Goal: Information Seeking & Learning: Find specific page/section

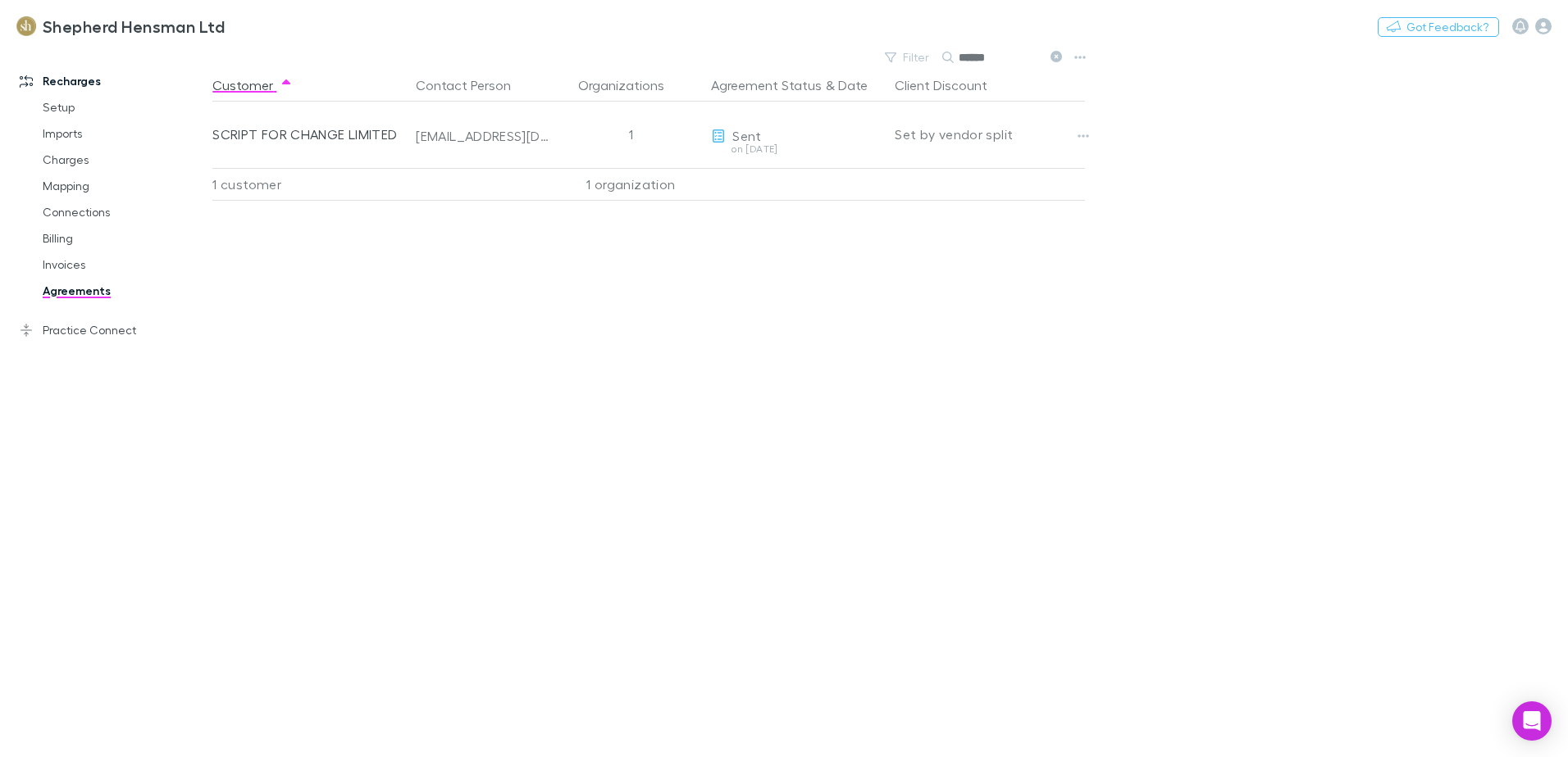
click at [989, 56] on input "******" at bounding box center [999, 57] width 82 height 23
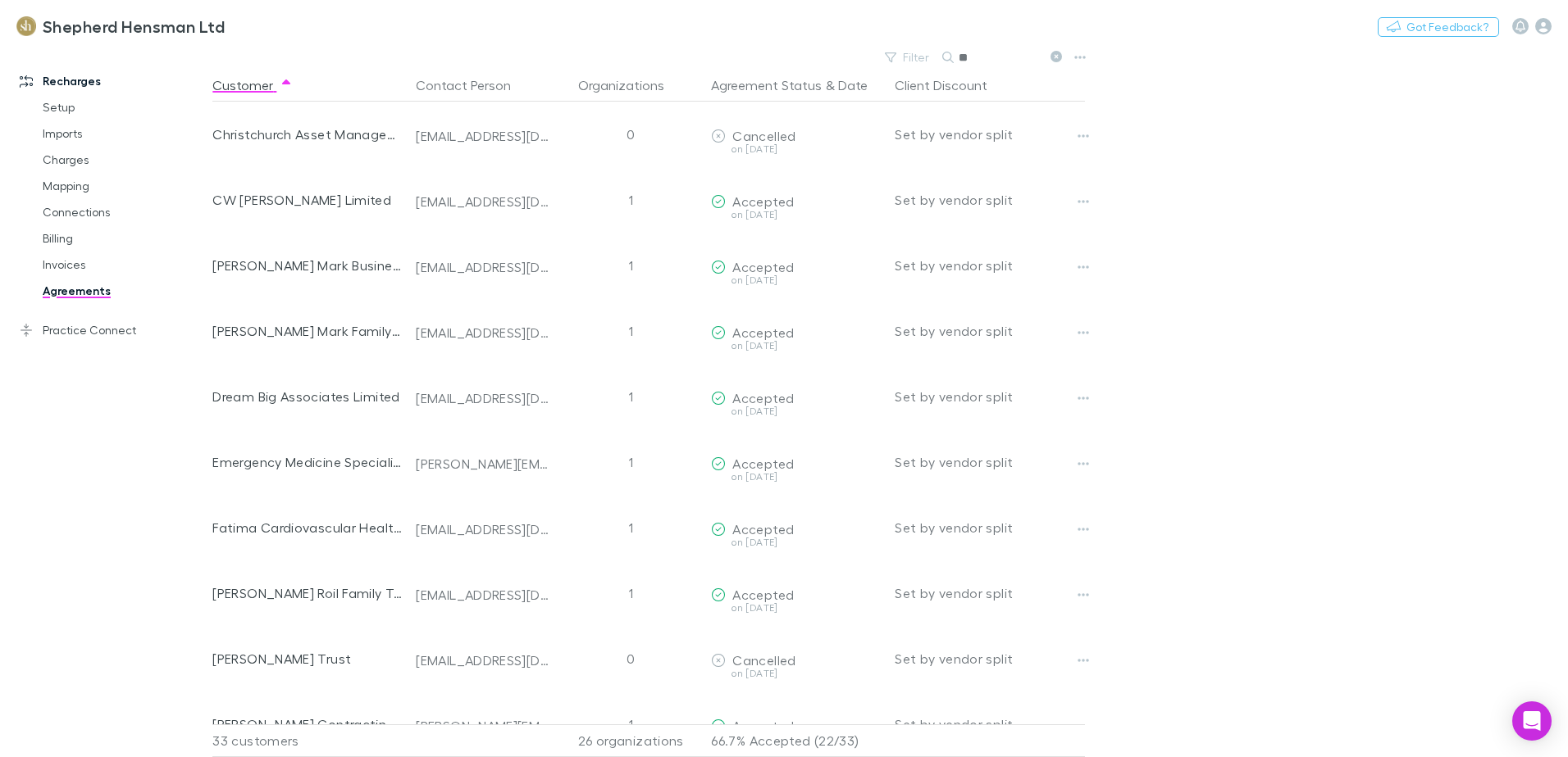
type input "*"
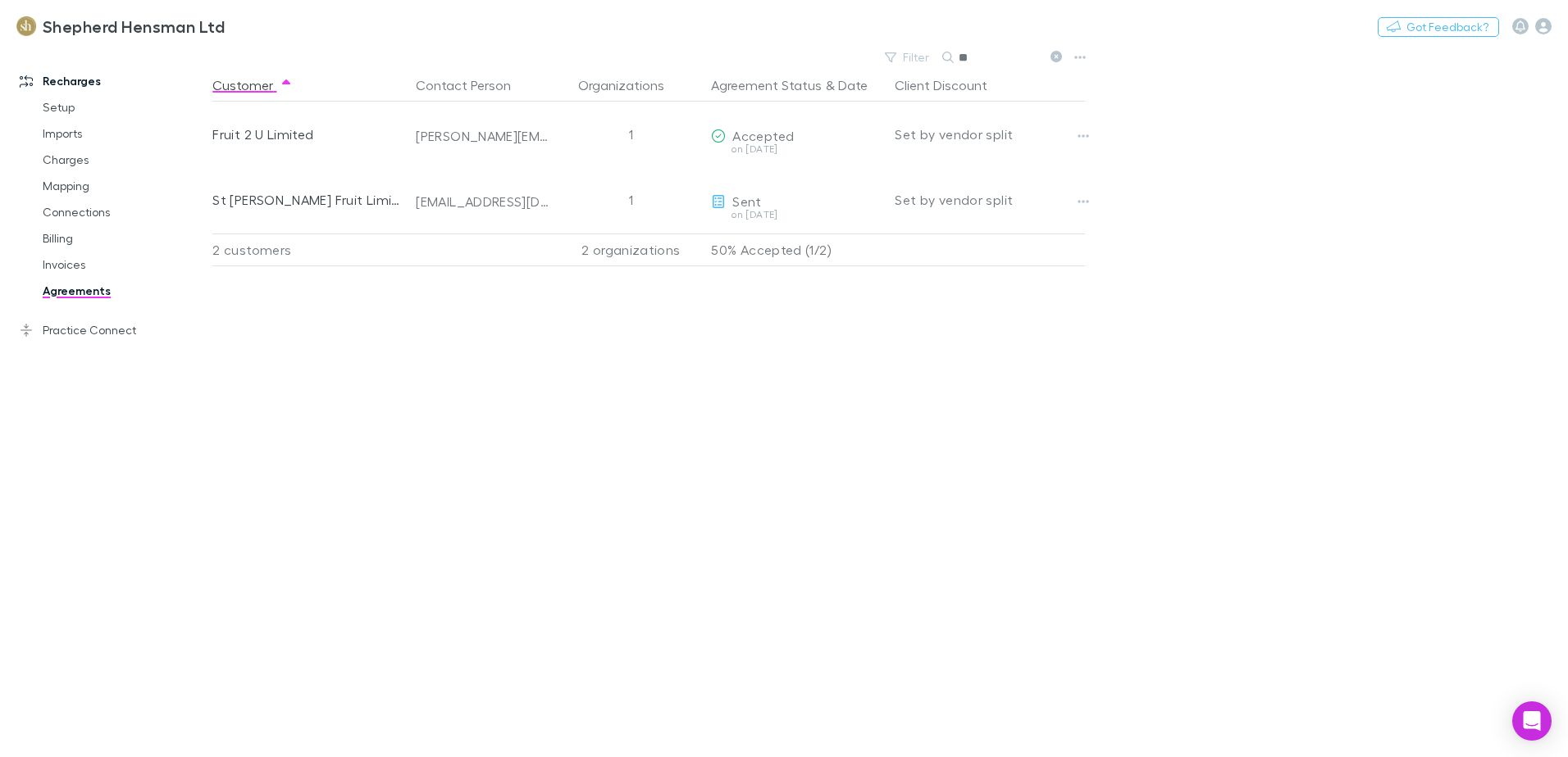
type input "*"
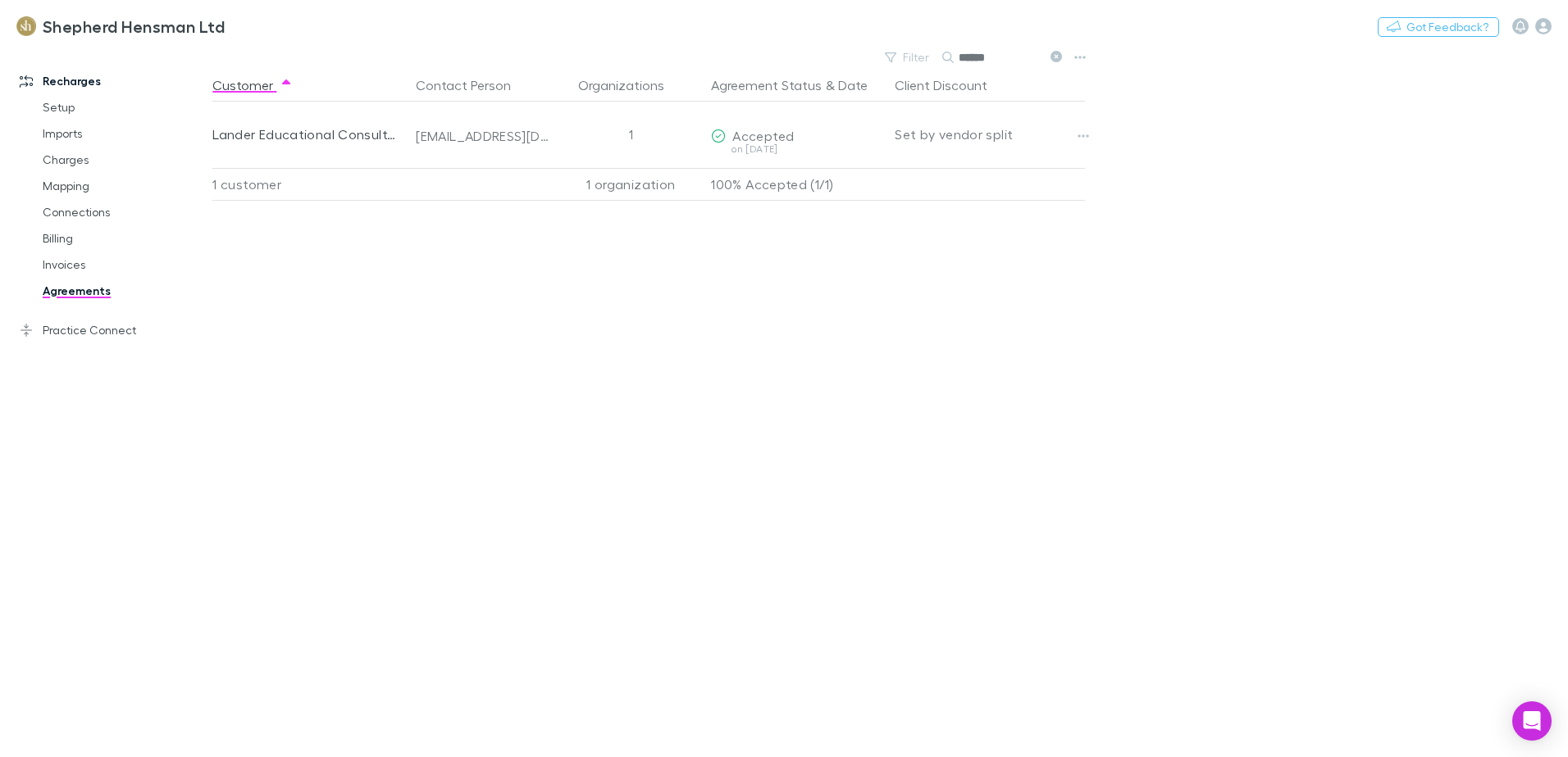
type input "******"
click at [73, 264] on link "Invoices" at bounding box center [124, 264] width 195 height 26
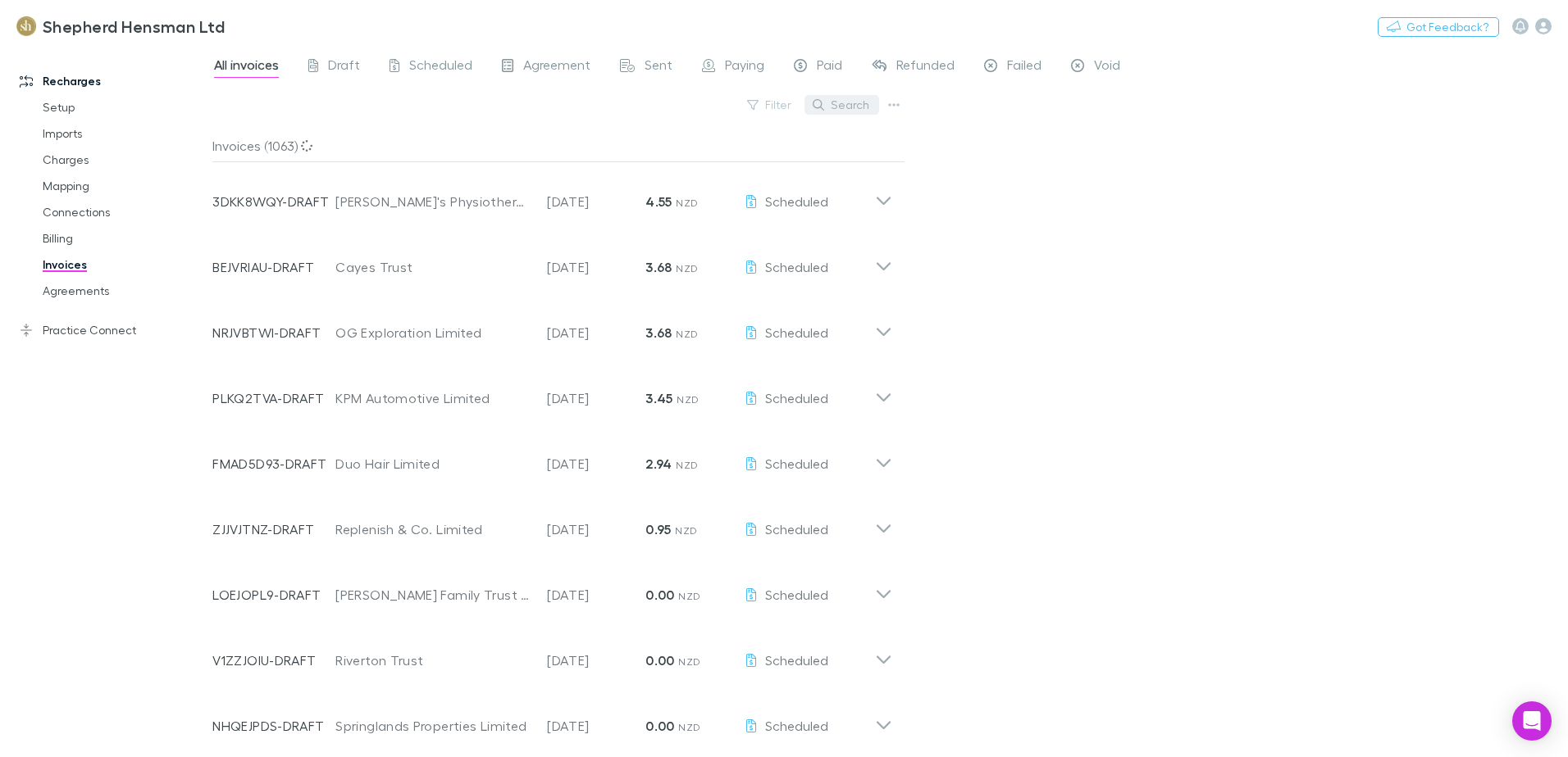
click at [851, 108] on button "Search" at bounding box center [842, 104] width 75 height 19
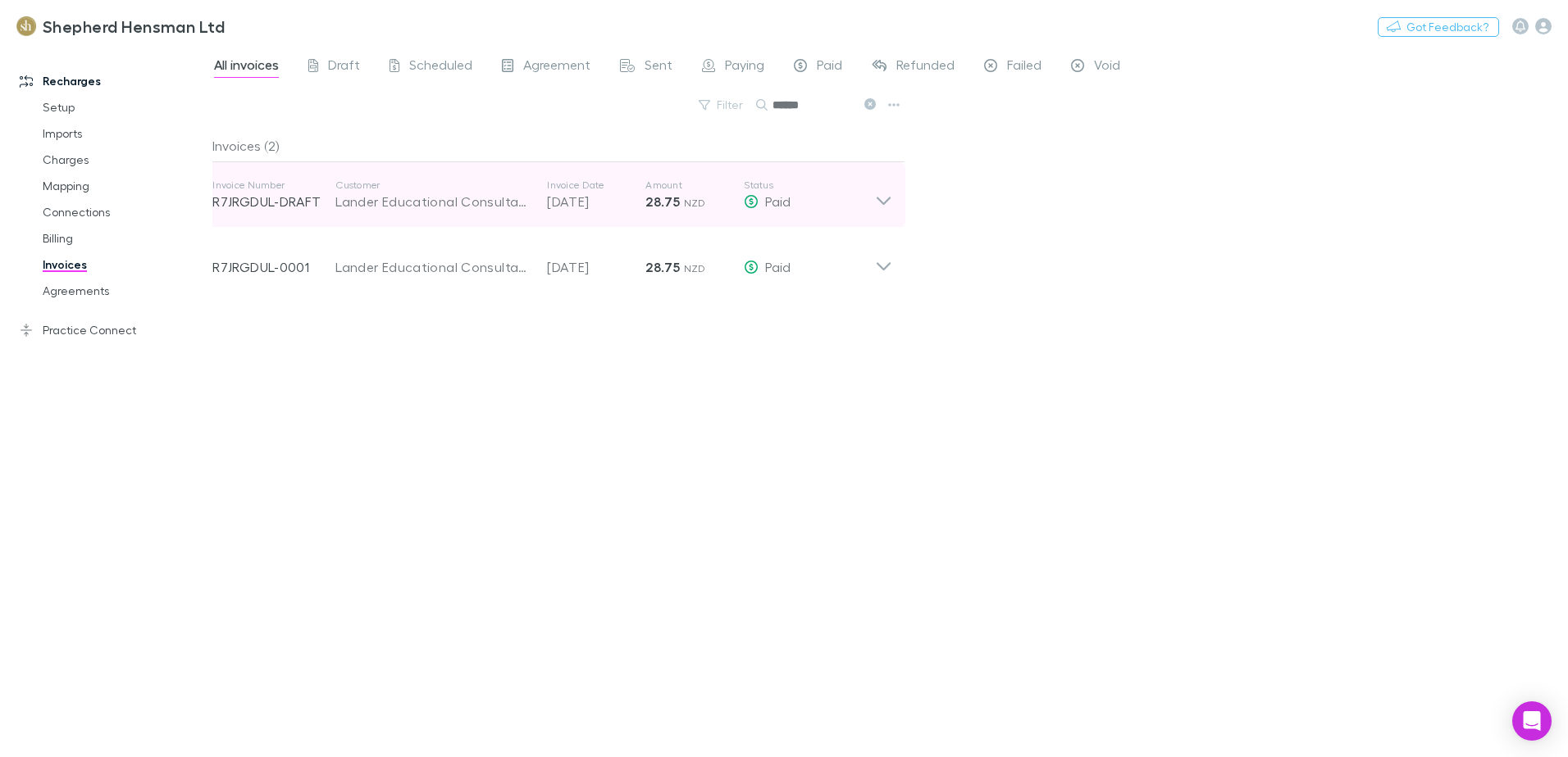
click at [885, 199] on icon at bounding box center [884, 194] width 17 height 33
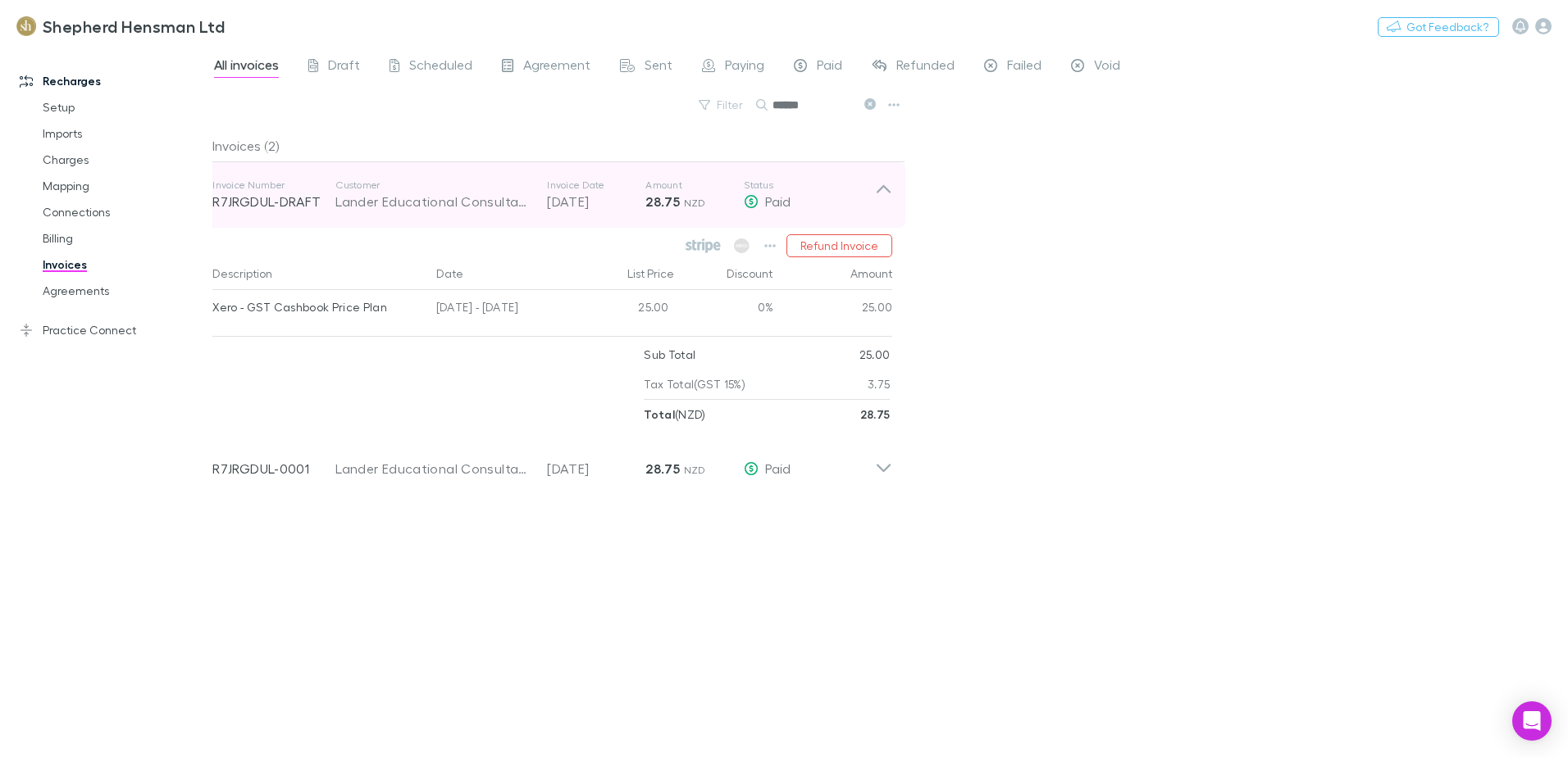
click at [878, 188] on icon at bounding box center [884, 194] width 17 height 33
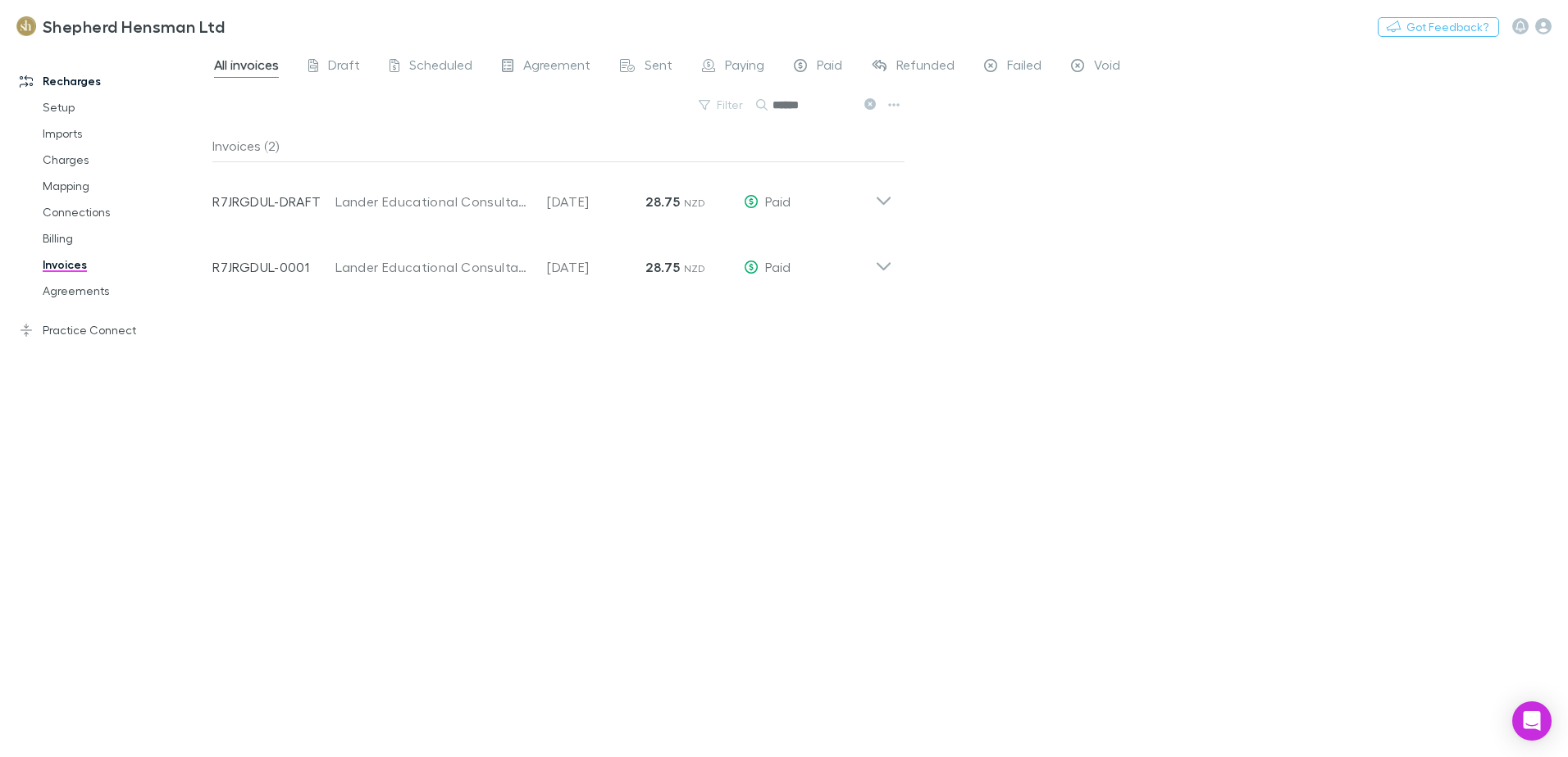
drag, startPoint x: 814, startPoint y: 109, endPoint x: 757, endPoint y: 121, distance: 58.2
click at [757, 121] on div "Filter Search ******" at bounding box center [558, 111] width 693 height 36
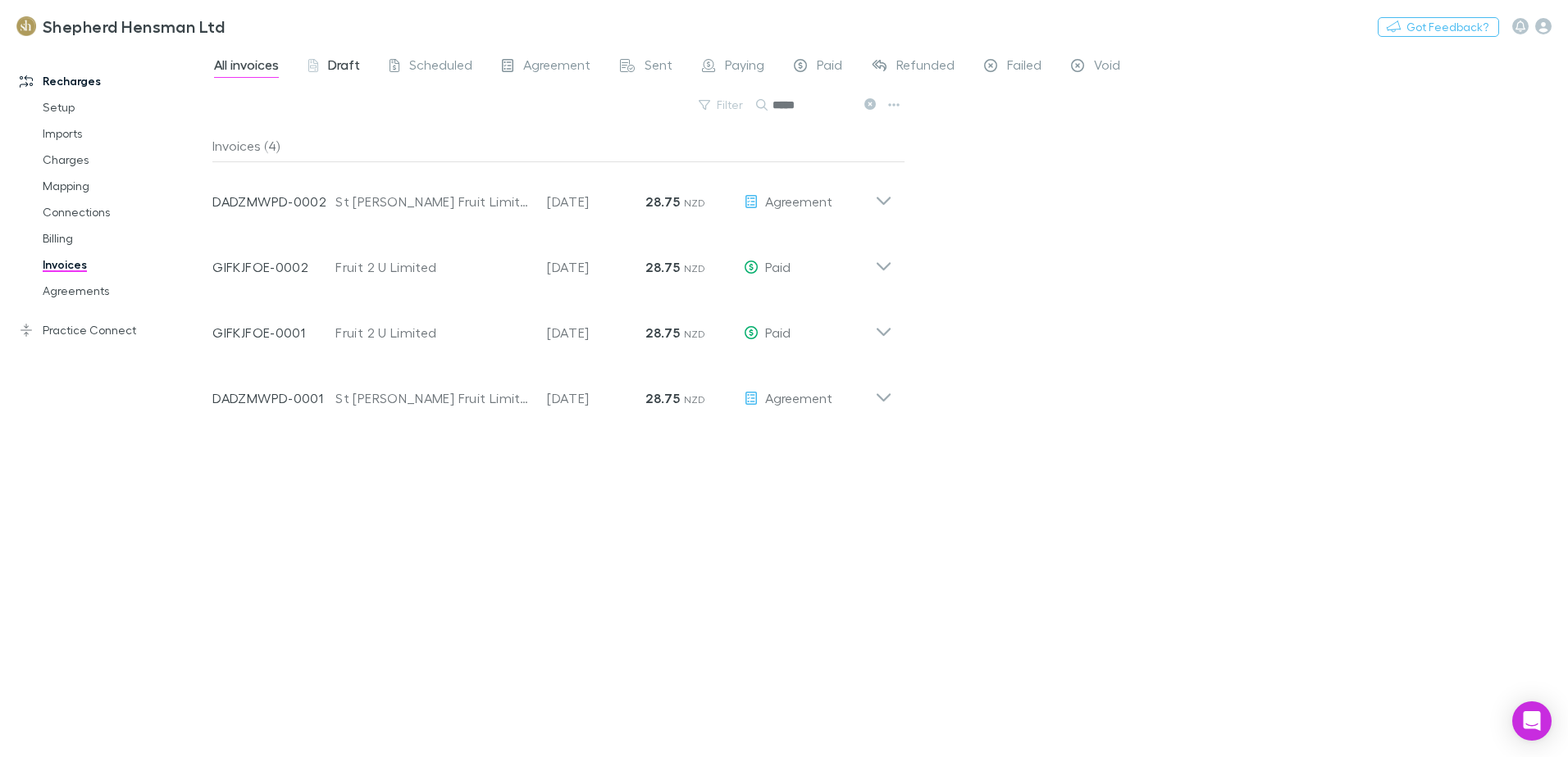
type input "*****"
click at [336, 71] on span "Draft" at bounding box center [344, 66] width 32 height 21
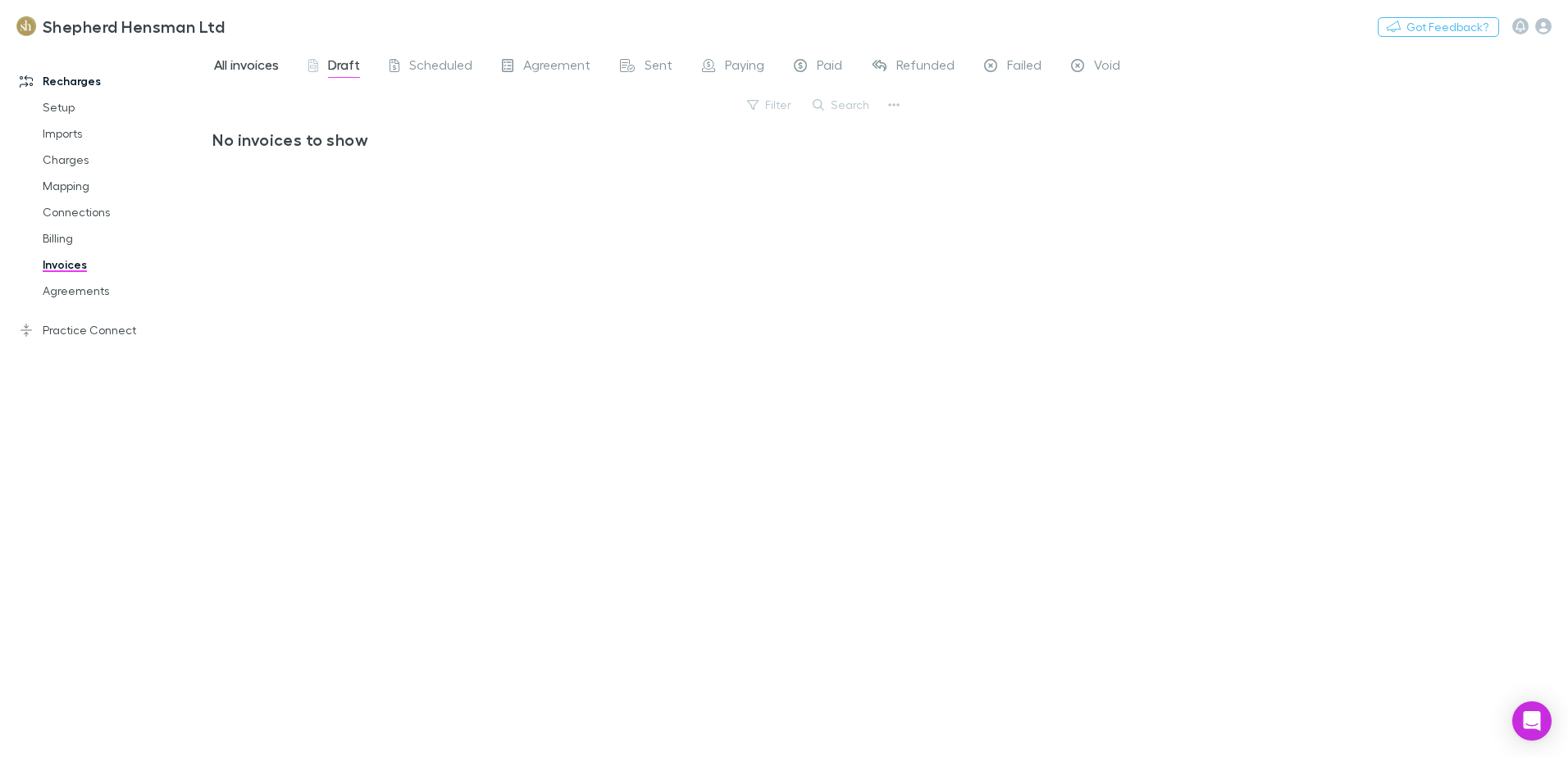
click at [242, 77] on span "All invoices" at bounding box center [246, 66] width 65 height 21
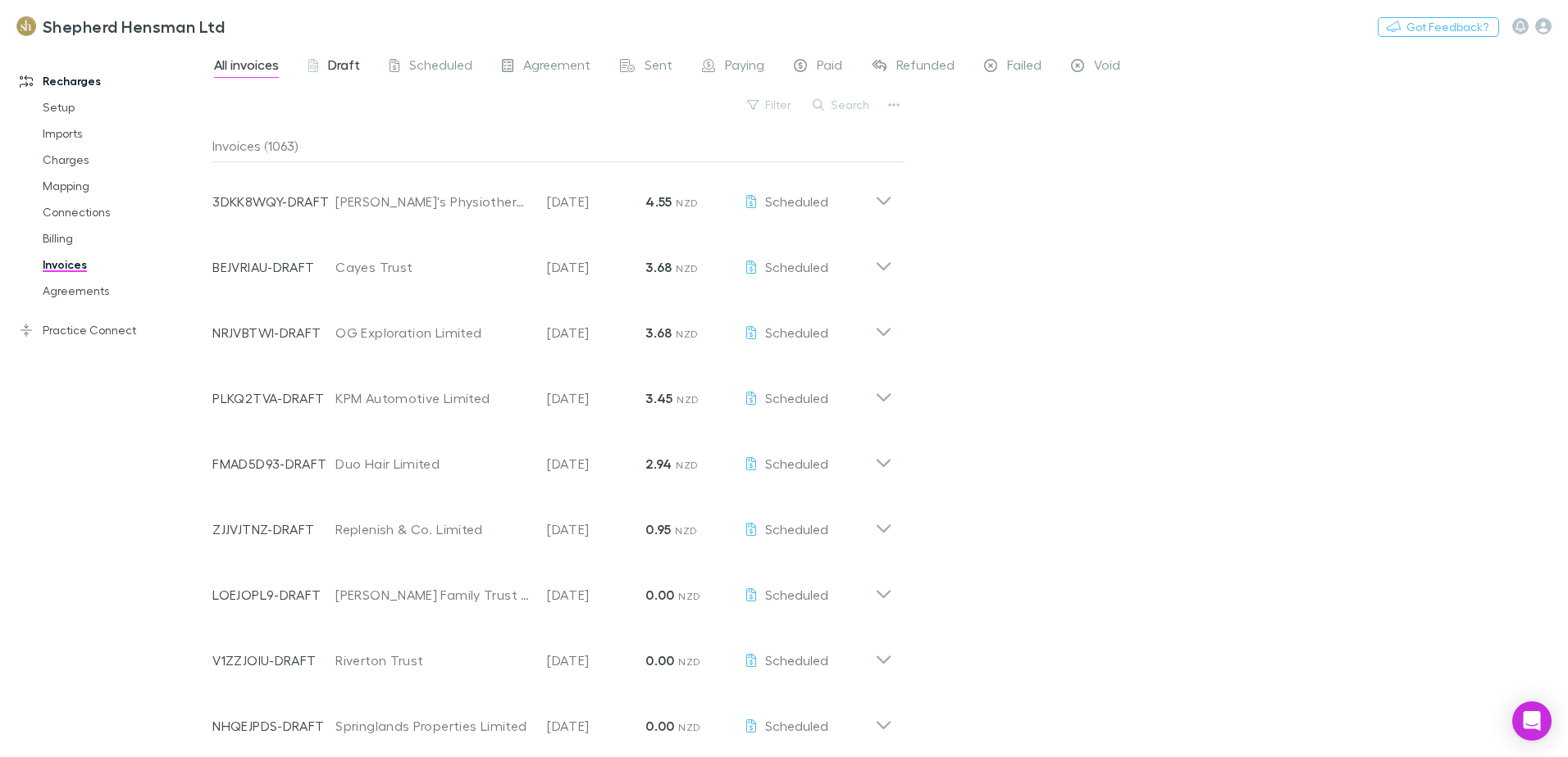
click at [339, 66] on span "Draft" at bounding box center [344, 66] width 32 height 21
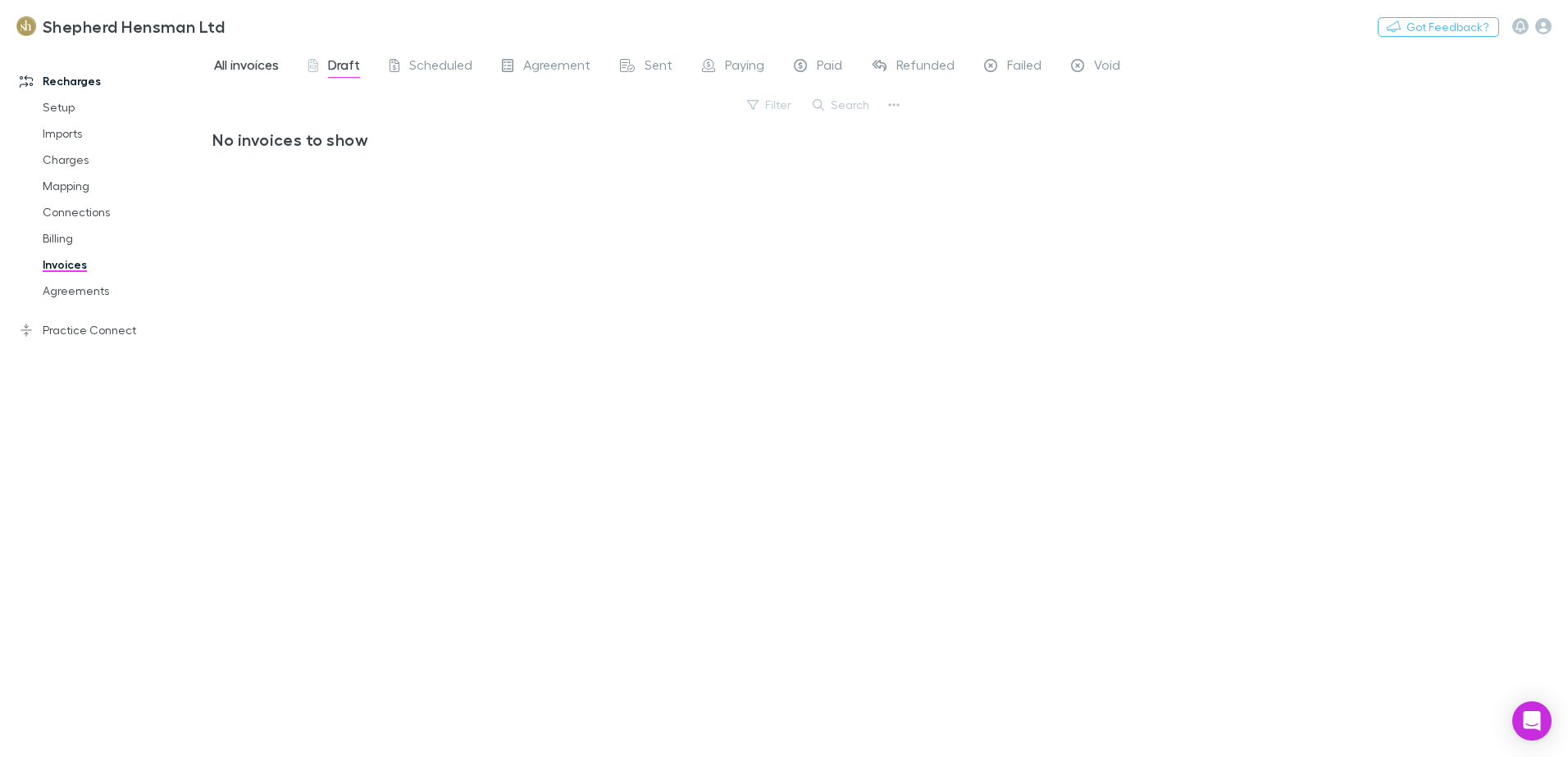
click at [256, 66] on span "All invoices" at bounding box center [246, 66] width 65 height 21
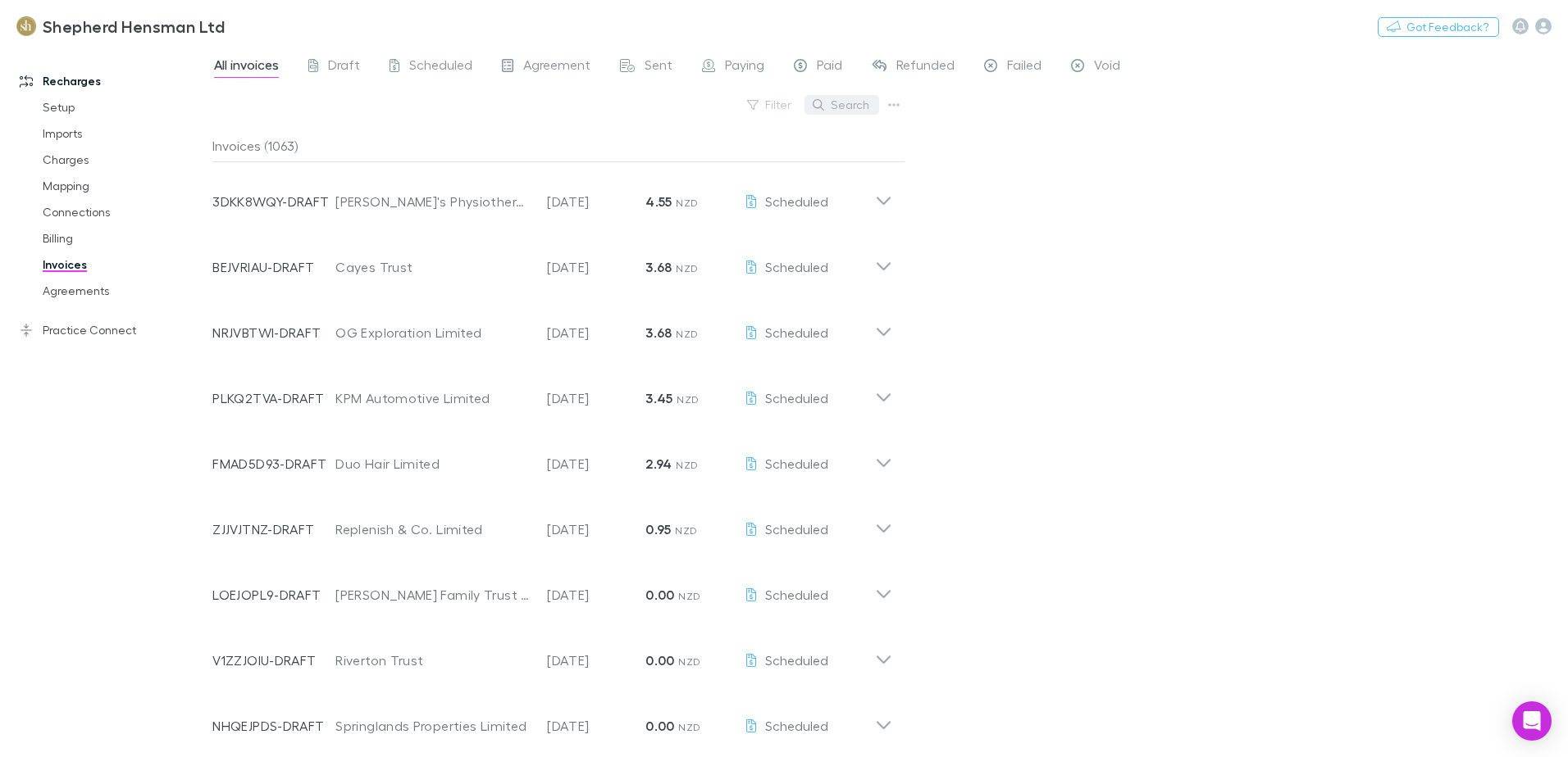
click at [843, 104] on button "Search" at bounding box center [842, 104] width 75 height 19
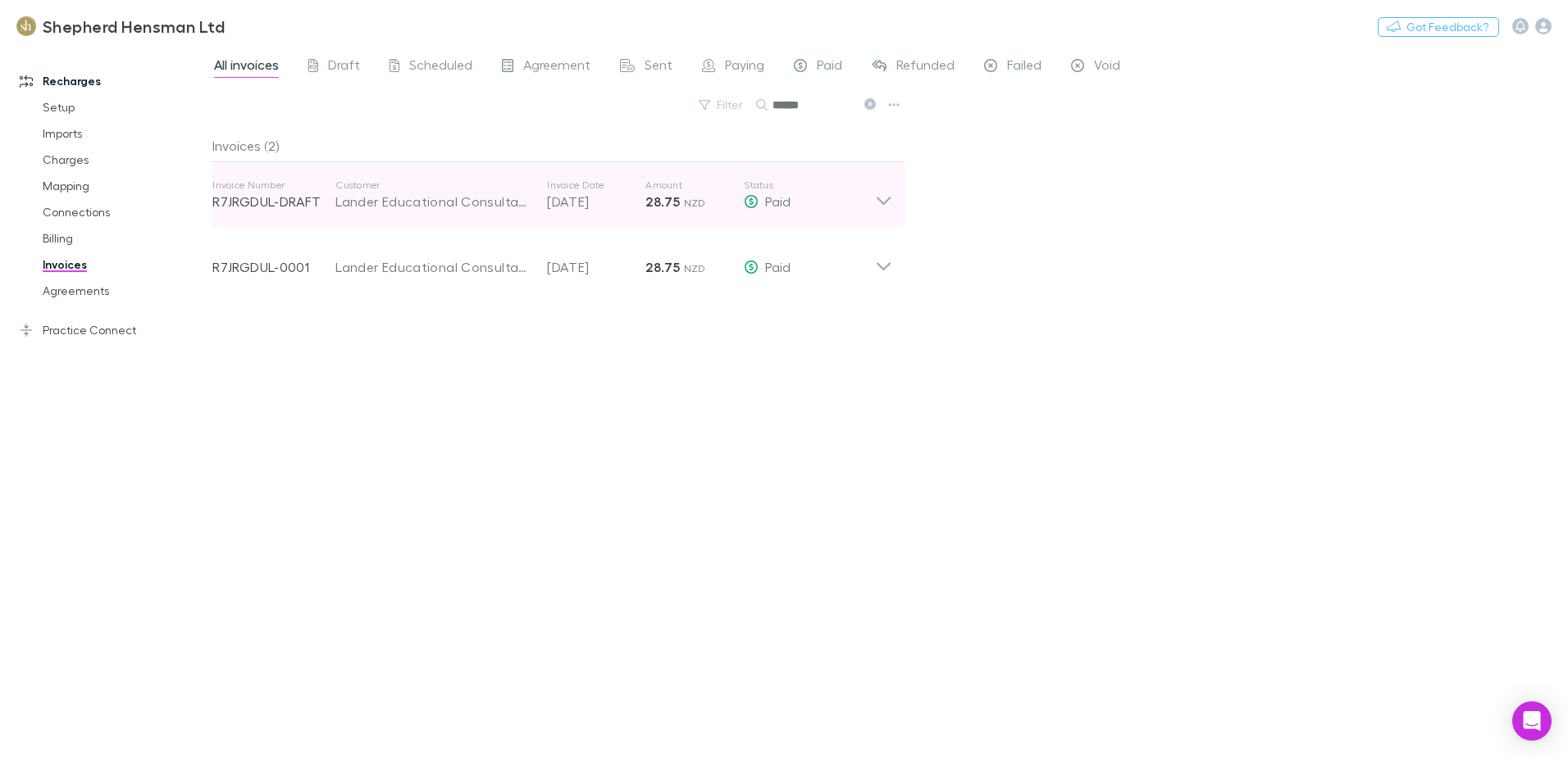
type input "******"
click at [291, 206] on p "R7JRGDUL-DRAFT" at bounding box center [274, 201] width 123 height 19
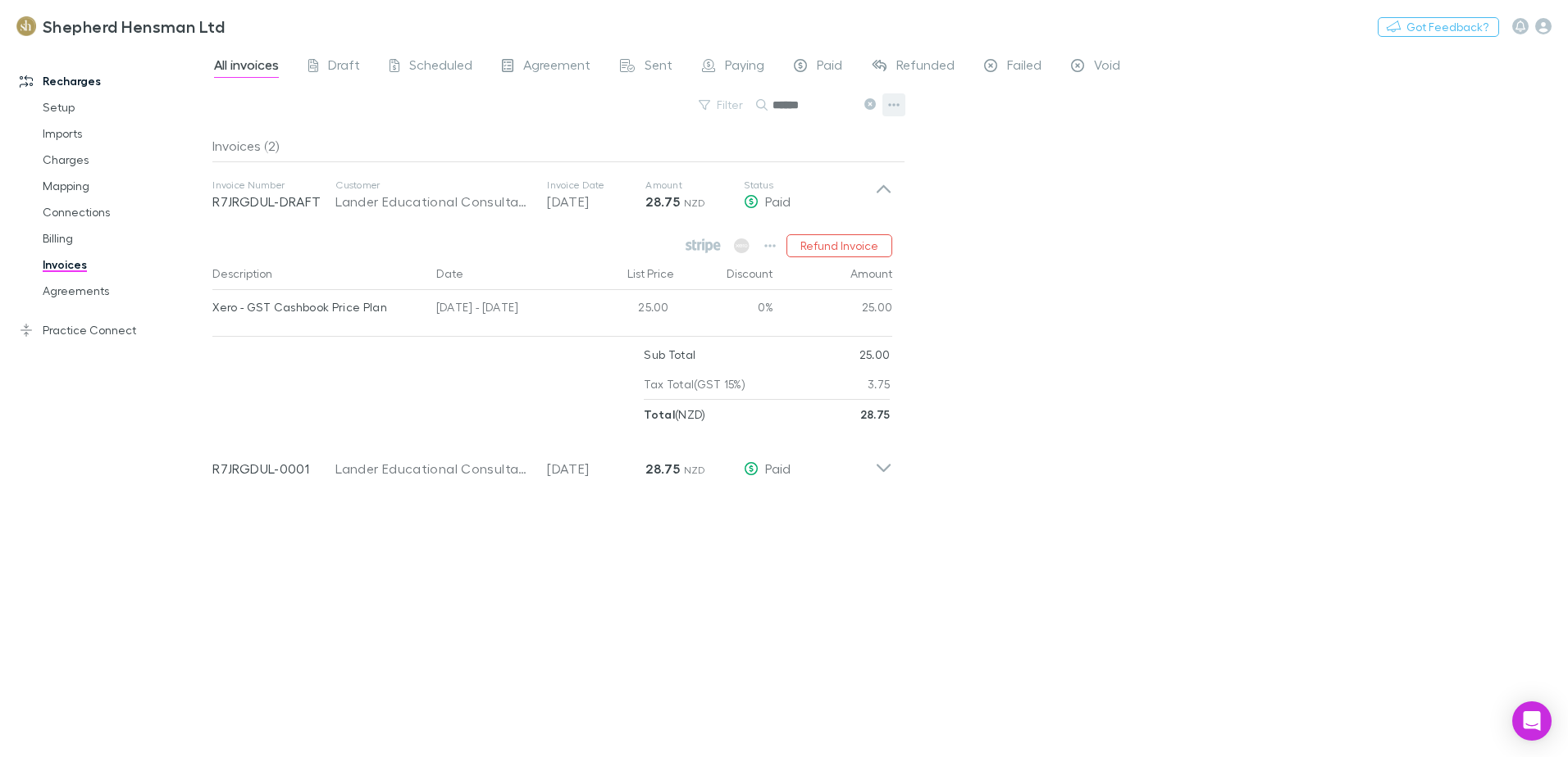
click at [890, 103] on icon "button" at bounding box center [894, 105] width 12 height 13
click at [1058, 260] on div at bounding box center [784, 378] width 1568 height 757
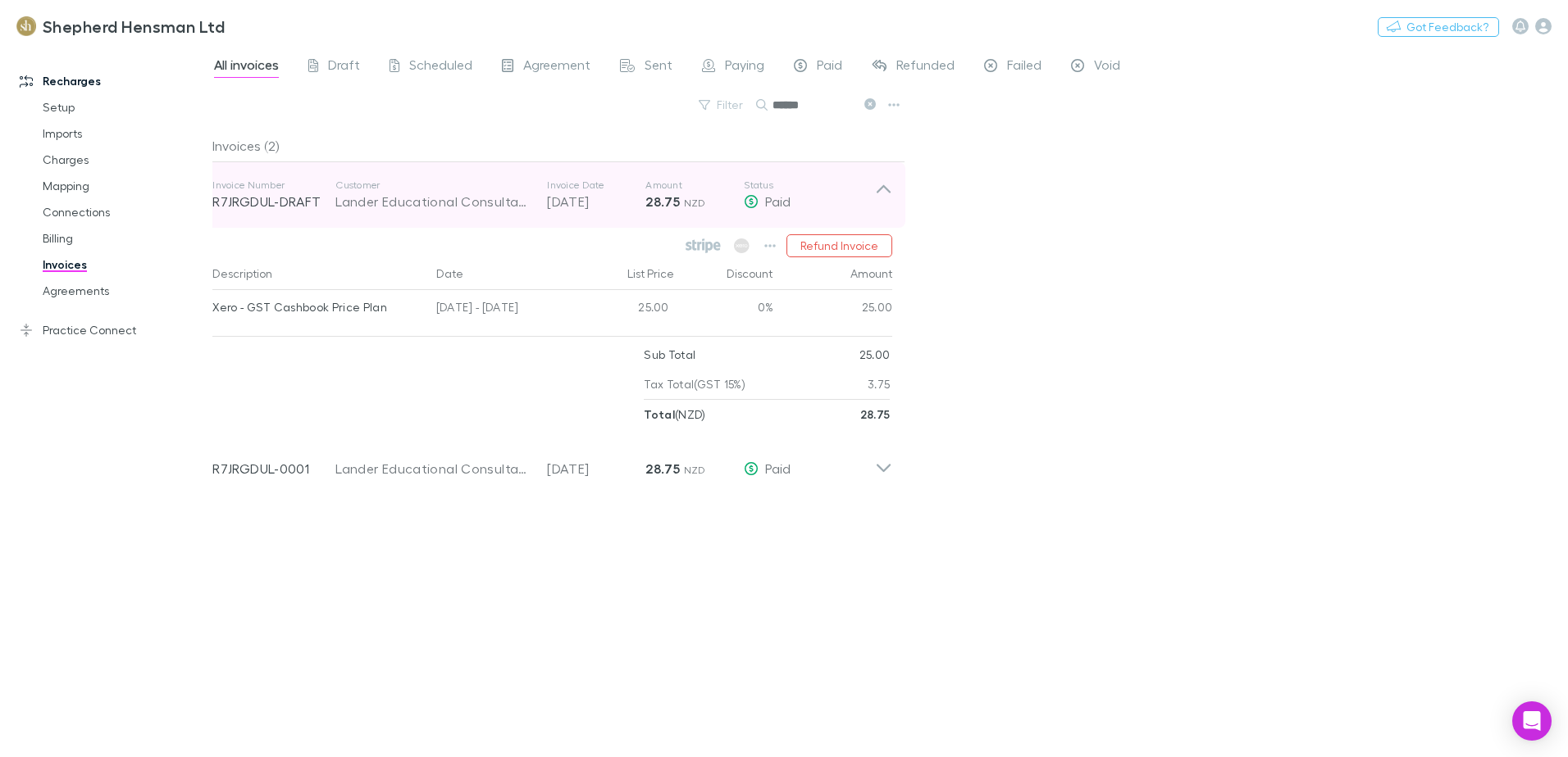
click at [883, 188] on icon at bounding box center [884, 189] width 14 height 8
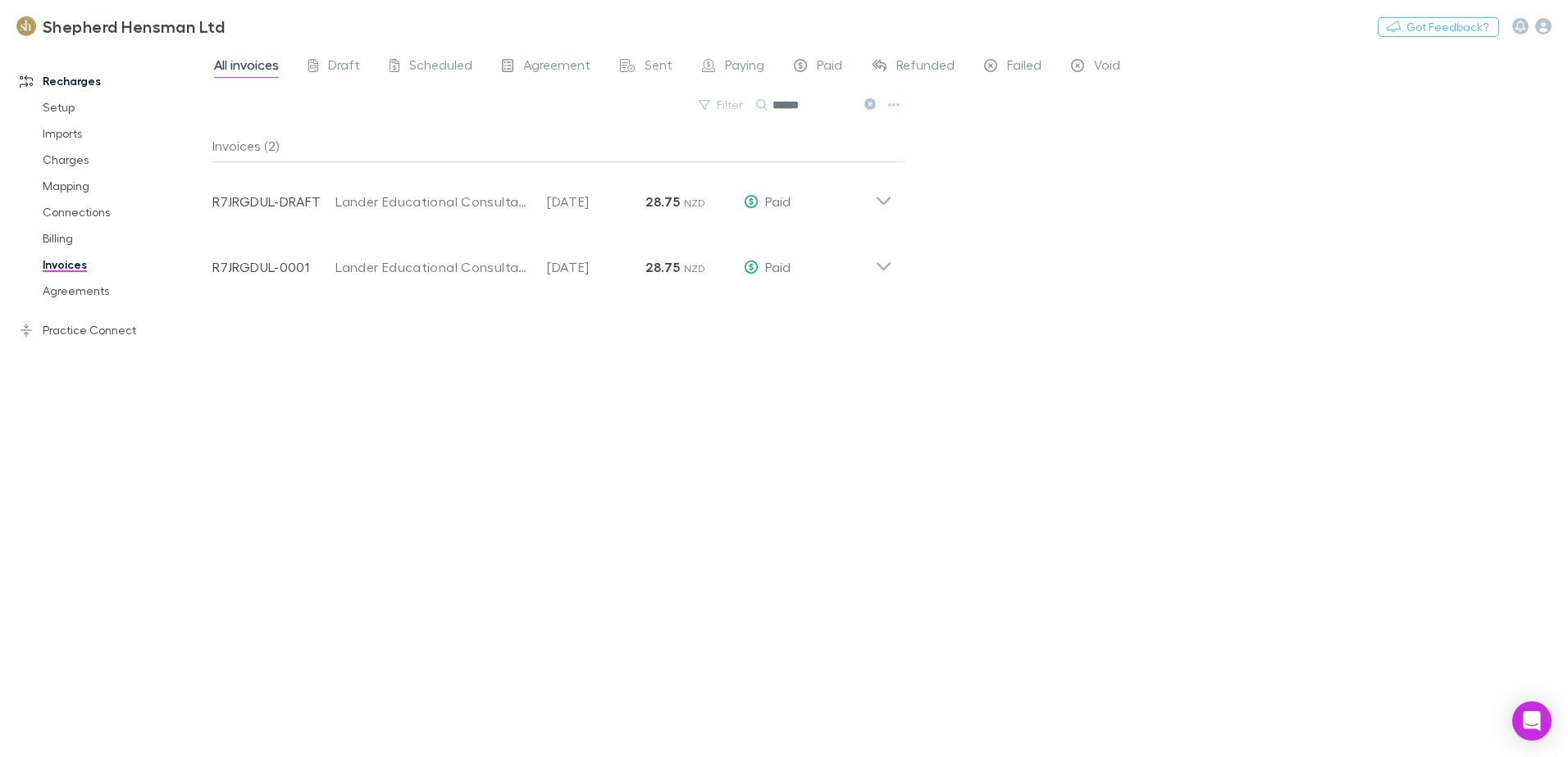
drag, startPoint x: 295, startPoint y: 204, endPoint x: 191, endPoint y: 355, distance: 183.3
click at [191, 355] on div "Recharges Setup Imports Charges Mapping Connections Billing Invoices Agreements…" at bounding box center [112, 397] width 225 height 691
click at [891, 105] on icon "button" at bounding box center [895, 105] width 12 height 3
click at [1060, 231] on div at bounding box center [784, 378] width 1568 height 757
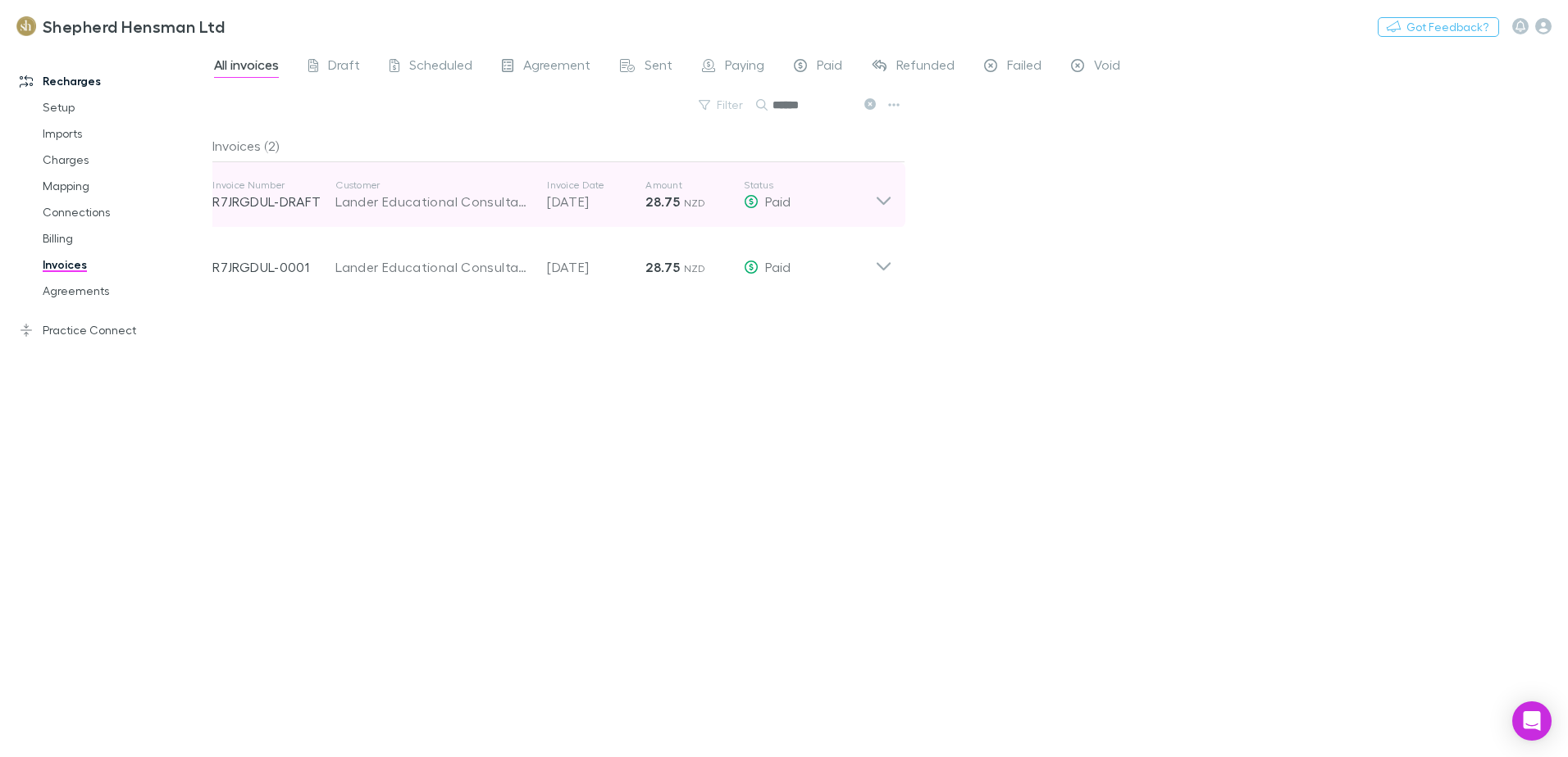
click at [881, 197] on icon at bounding box center [884, 194] width 17 height 33
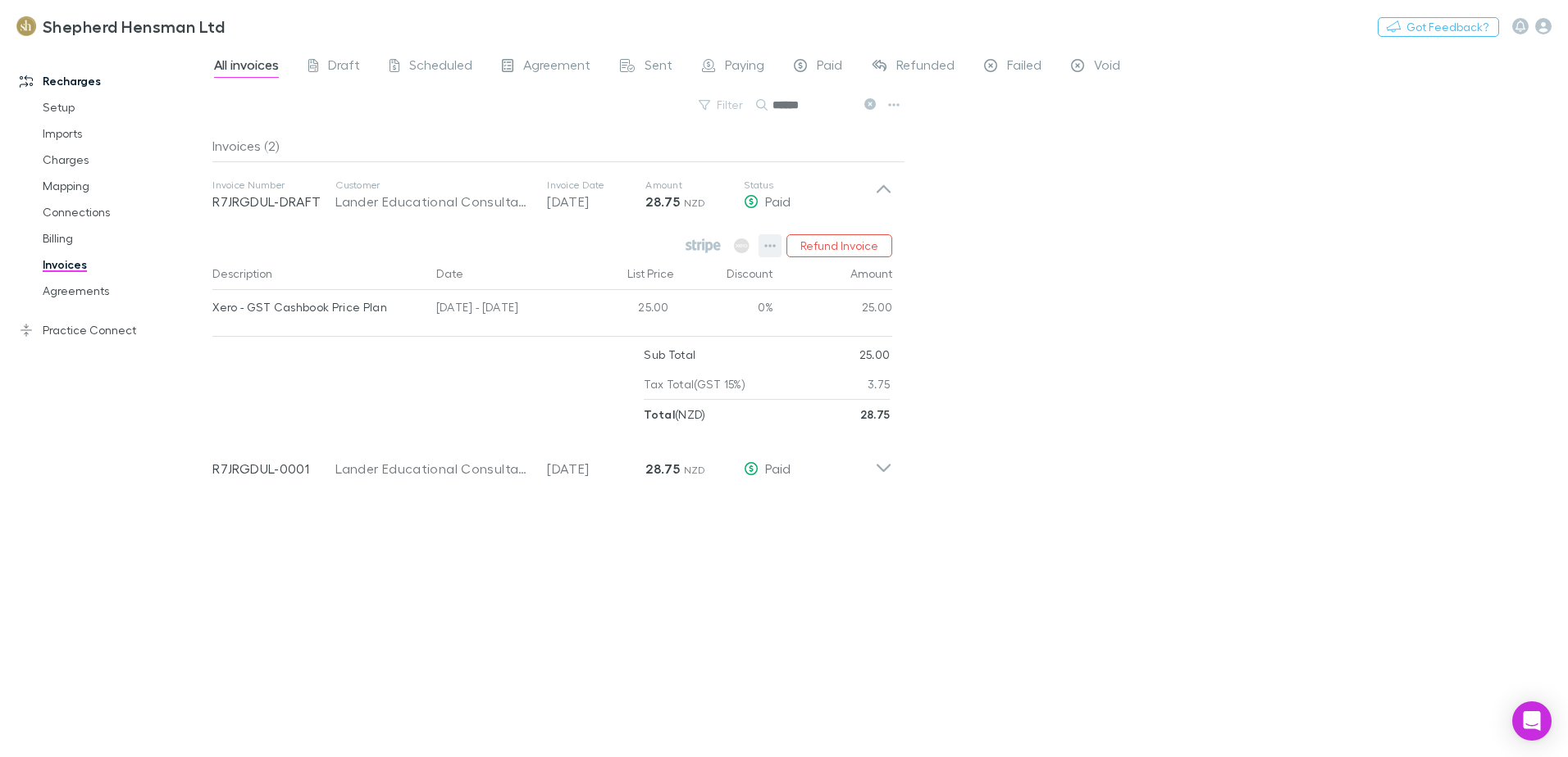
click at [770, 246] on icon "button" at bounding box center [770, 246] width 12 height 13
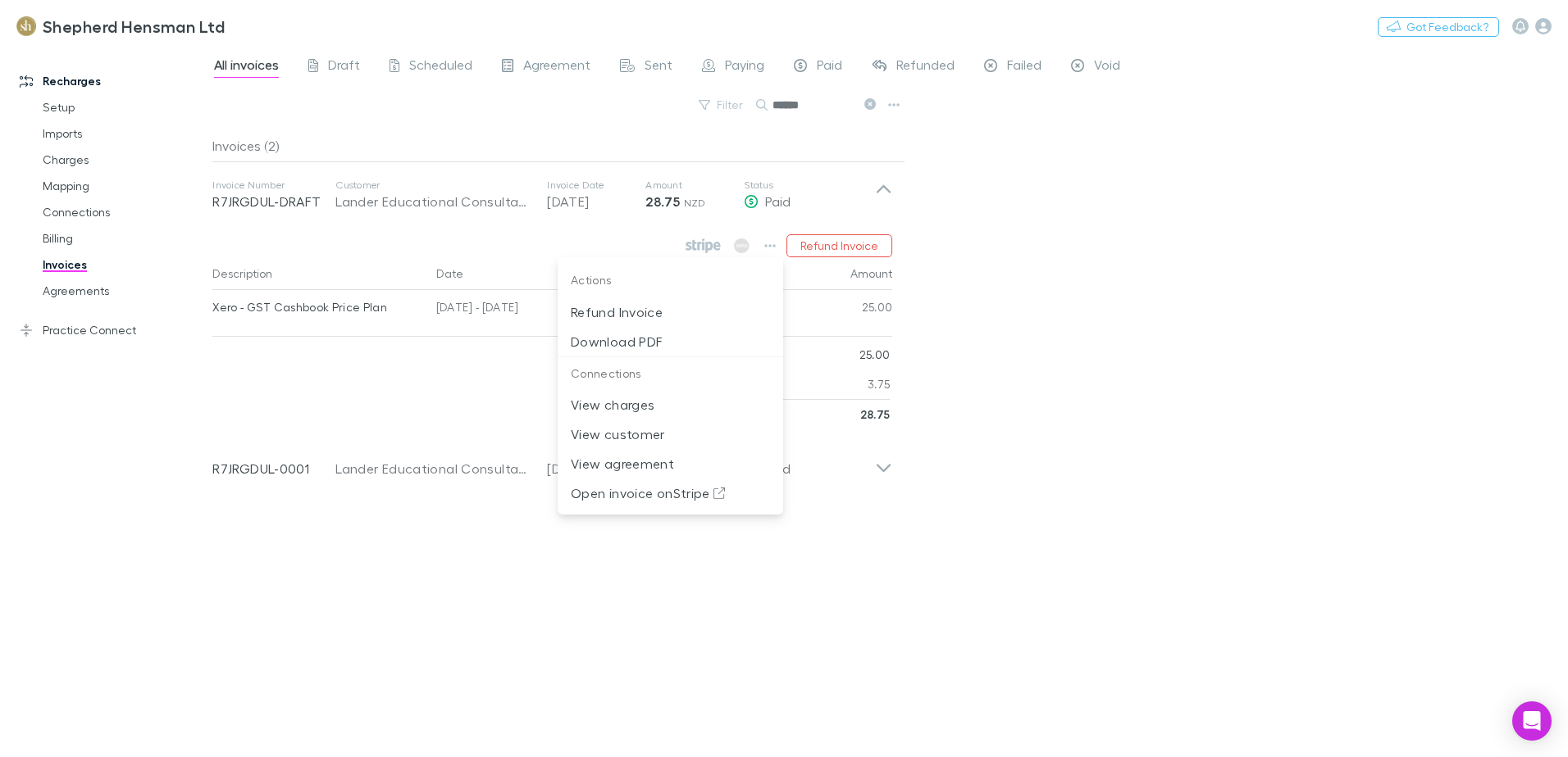
click at [999, 440] on div at bounding box center [784, 378] width 1568 height 757
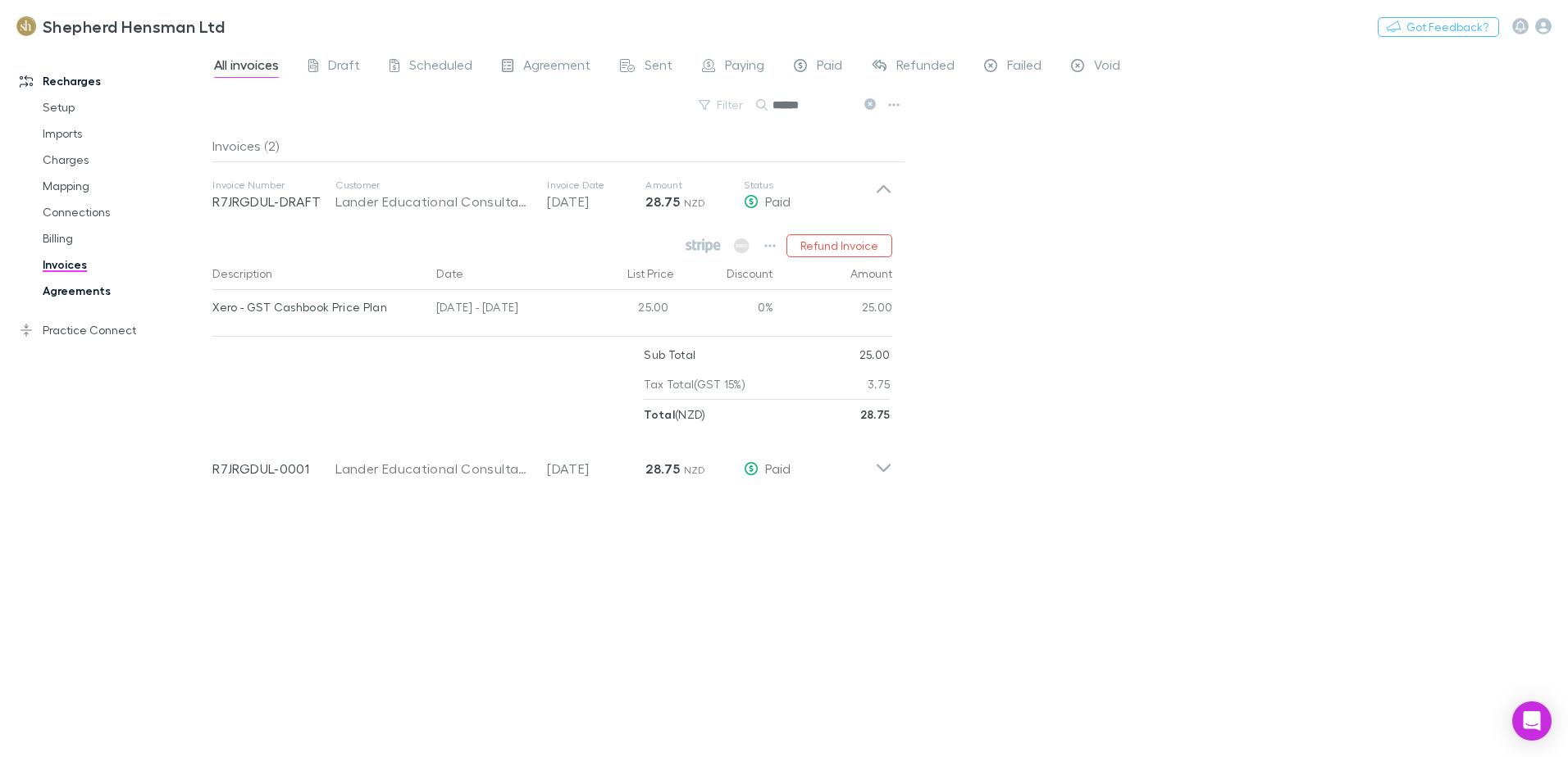
click at [57, 289] on link "Agreements" at bounding box center [124, 290] width 195 height 26
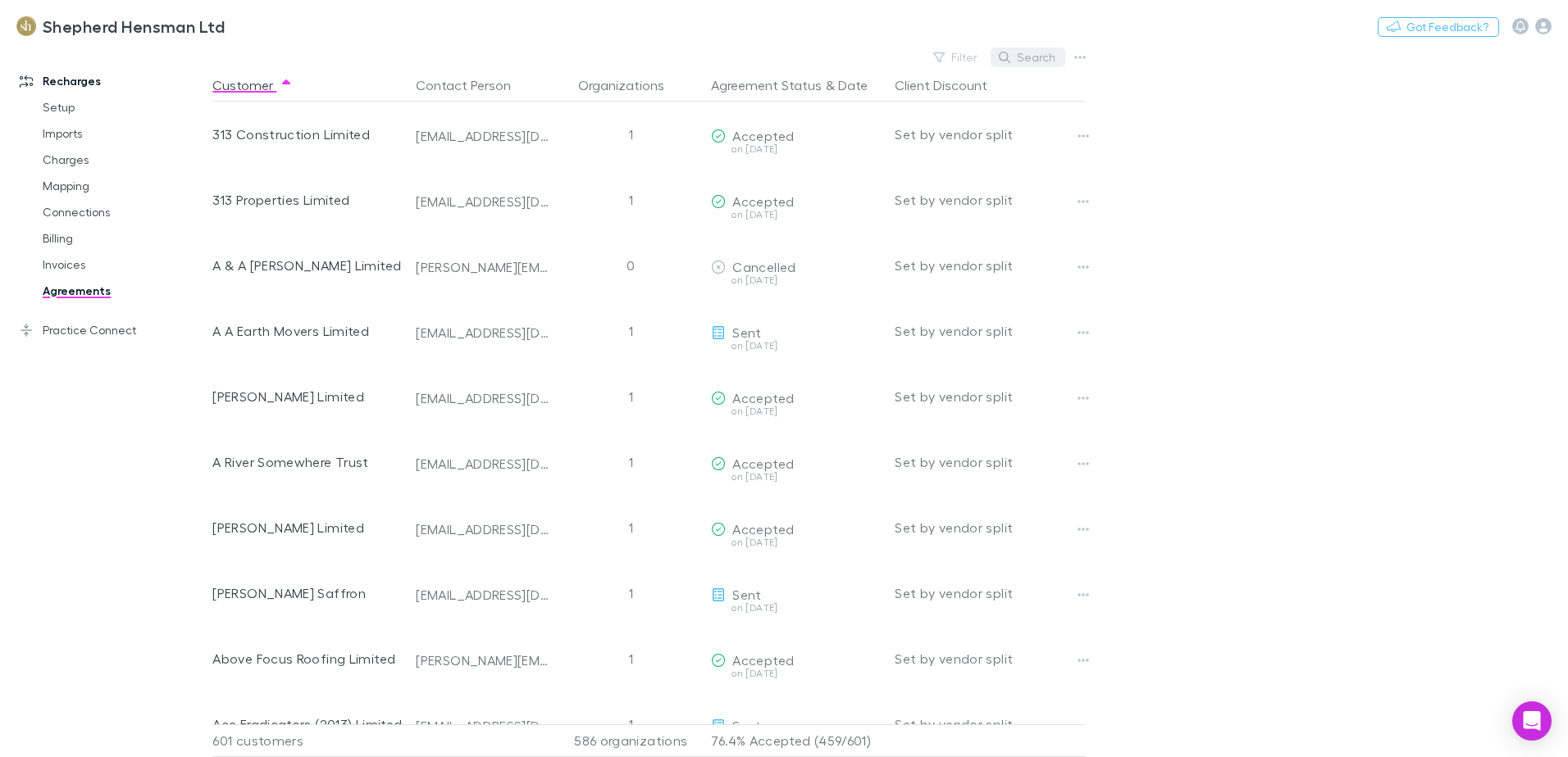
click at [1018, 58] on button "Search" at bounding box center [1028, 57] width 75 height 19
type input "*"
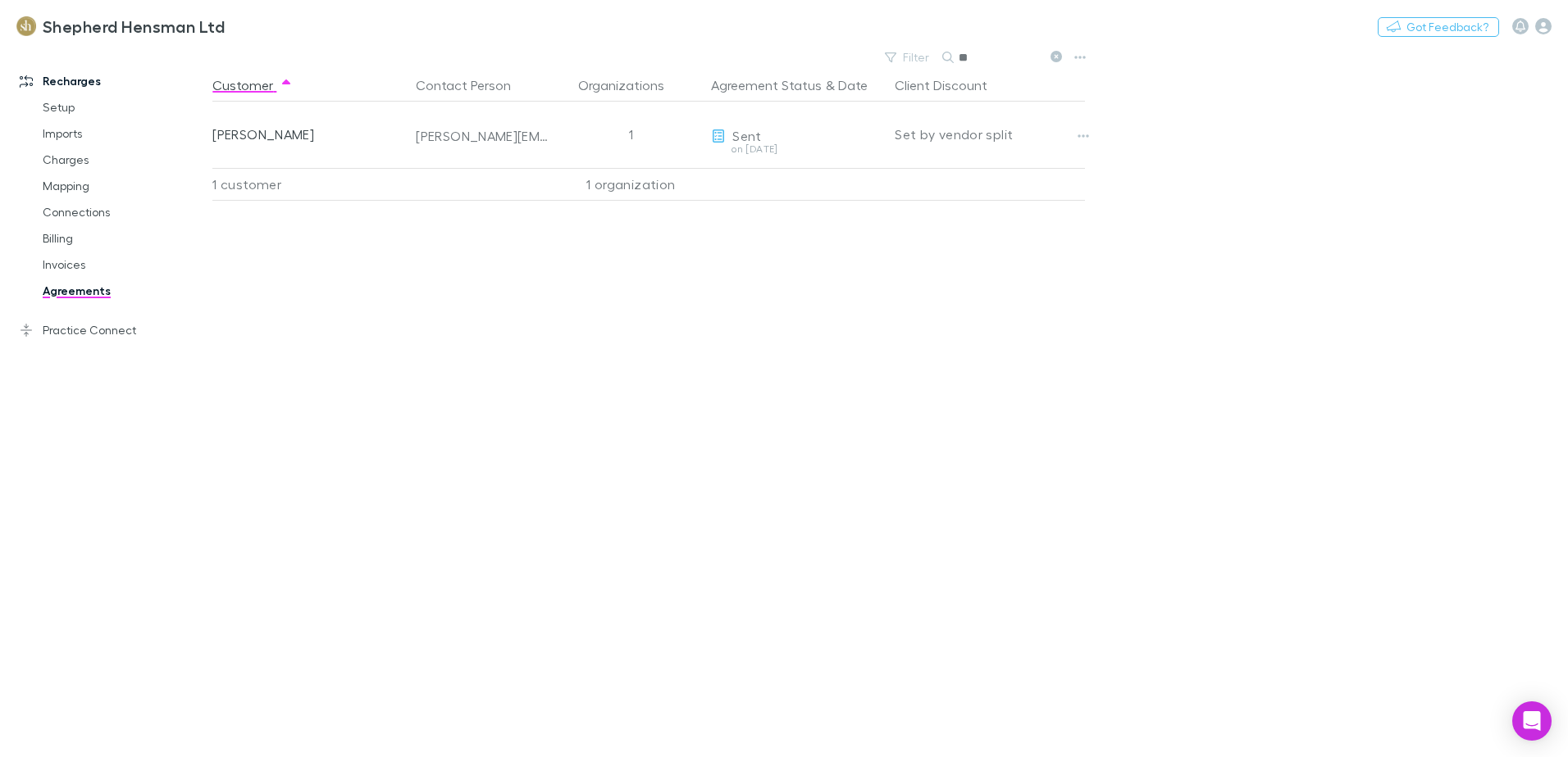
type input "*"
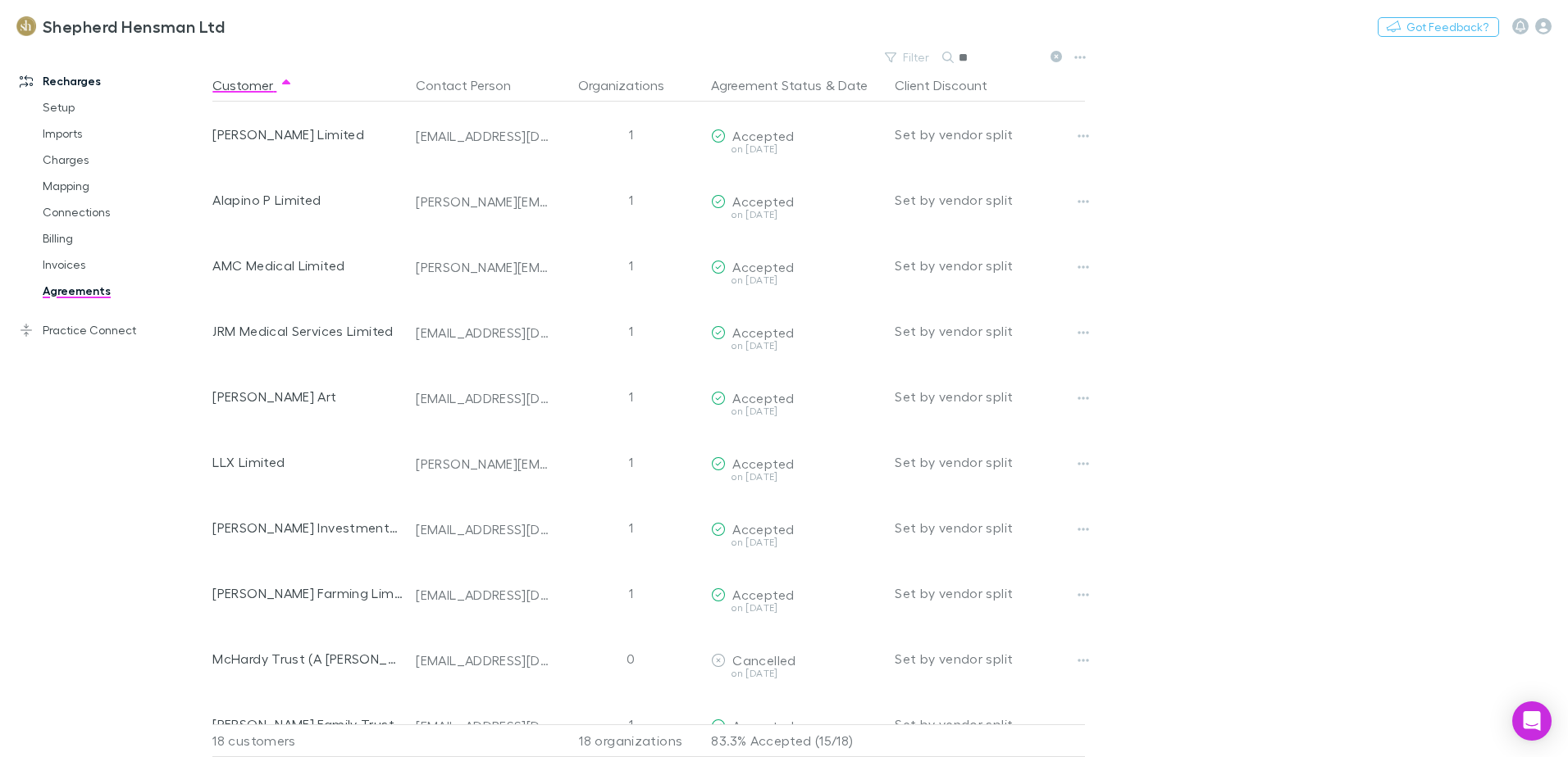
type input "*"
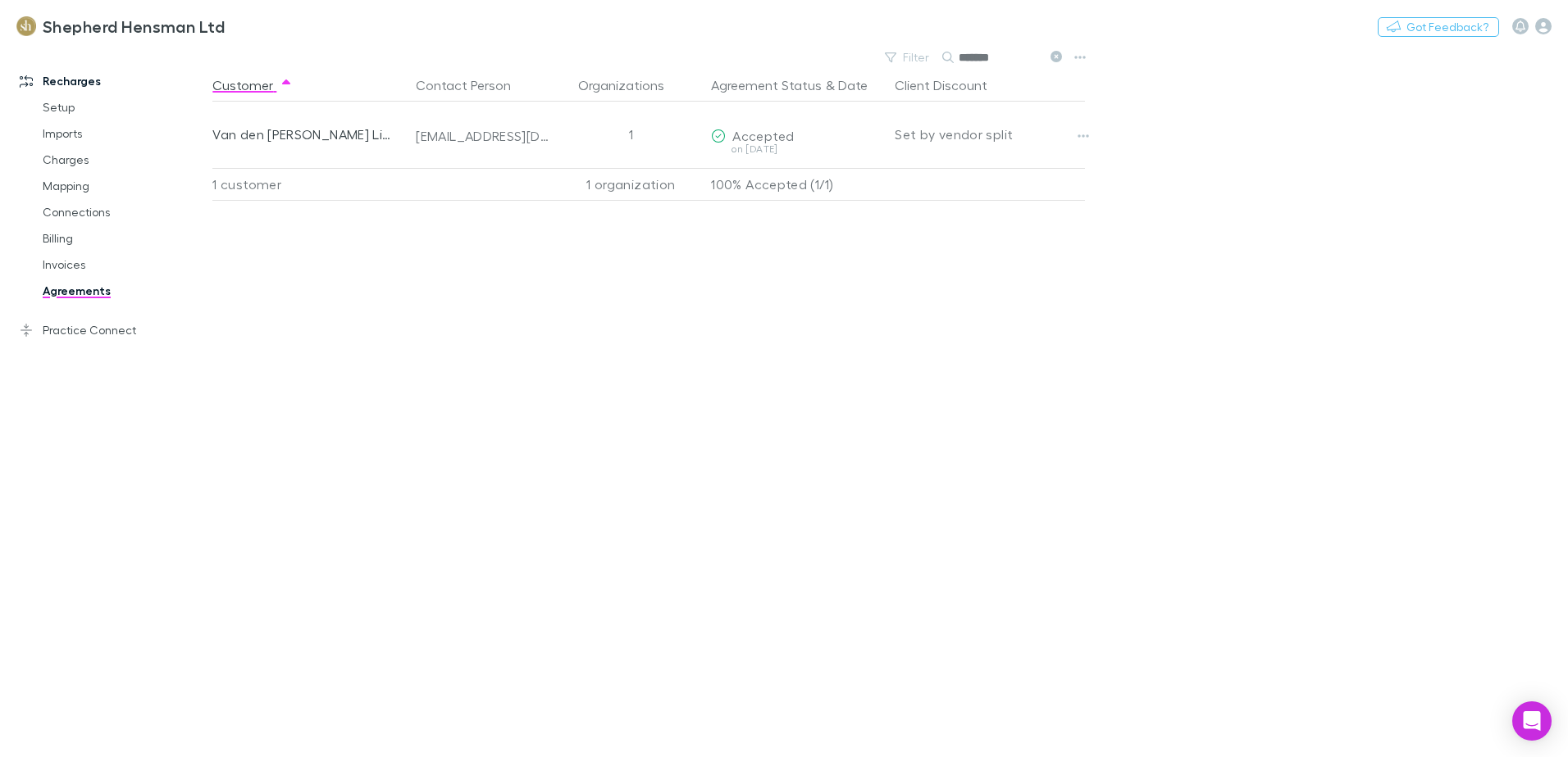
type input "*******"
